Goal: Book appointment/travel/reservation

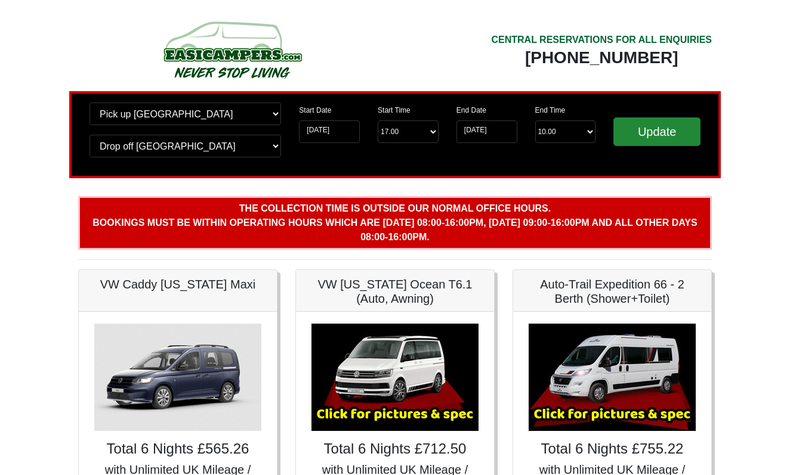
click at [643, 134] on input "Update" at bounding box center [656, 132] width 87 height 29
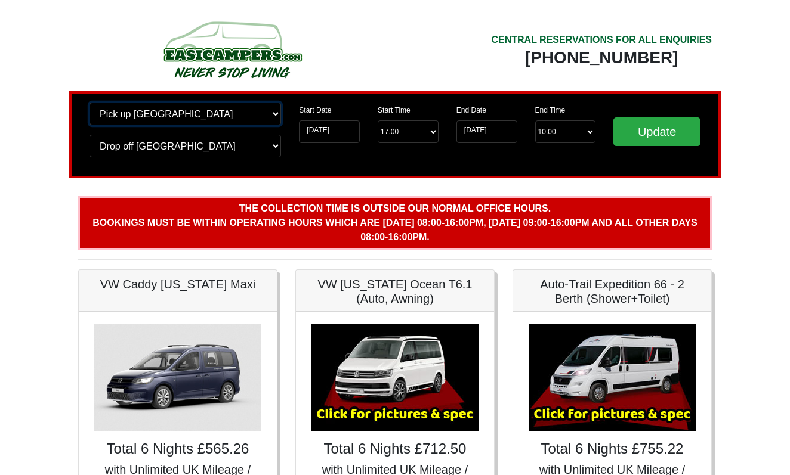
click at [237, 114] on select "Change pick up location? Pick up Edinburgh Birmingham Airport Blackburn Lancash…" at bounding box center [185, 114] width 192 height 23
select select "EDI"
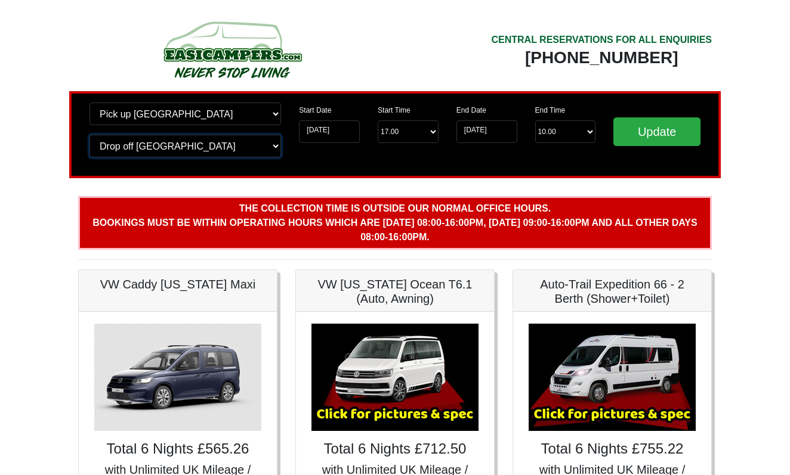
select select "EDI"
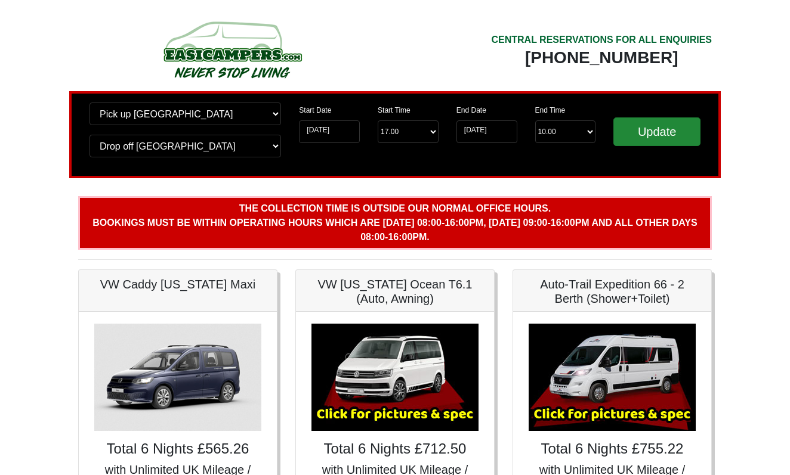
click at [668, 132] on input "Update" at bounding box center [656, 132] width 87 height 29
